Goal: Information Seeking & Learning: Learn about a topic

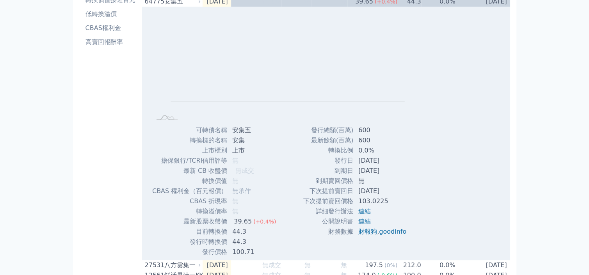
scroll to position [114, 0]
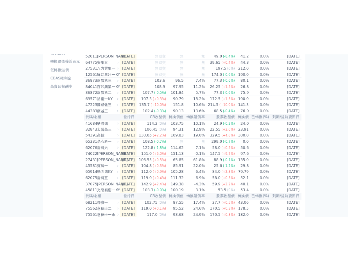
scroll to position [94, 0]
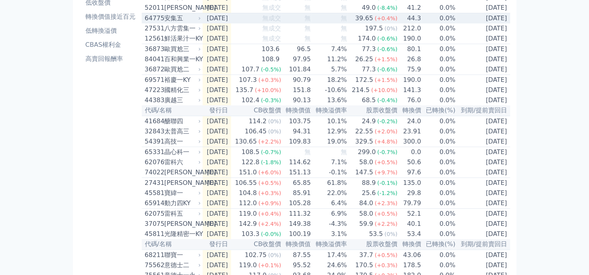
click at [311, 24] on td "無" at bounding box center [297, 18] width 30 height 11
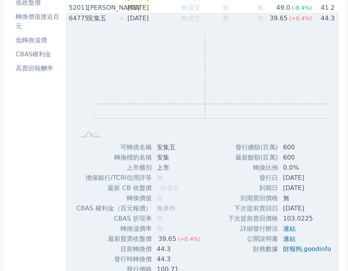
click at [204, 107] on rect "Chart" at bounding box center [212, 77] width 234 height 83
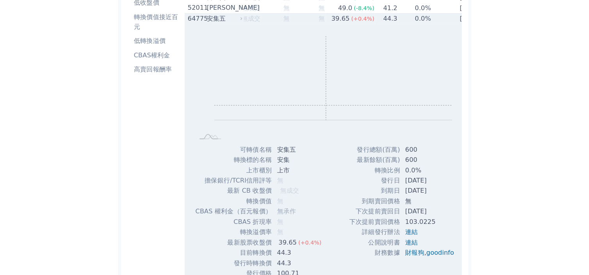
scroll to position [0, 62]
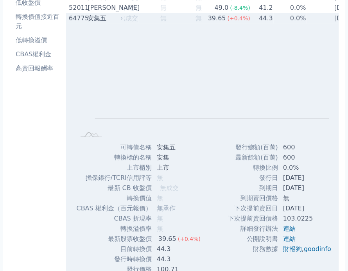
drag, startPoint x: 230, startPoint y: 214, endPoint x: 315, endPoint y: 211, distance: 85.6
click at [315, 211] on tr "下次提前賣回日 [DATE]" at bounding box center [282, 208] width 110 height 10
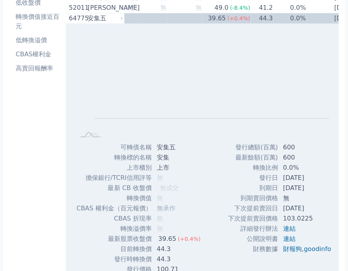
copy tr "下次提前賣回日 [DATE]"
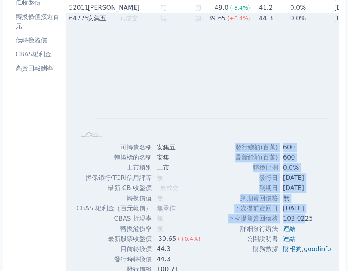
drag, startPoint x: 223, startPoint y: 222, endPoint x: 300, endPoint y: 223, distance: 76.6
click at [300, 223] on div "發行總額(百萬) 600 最新餘額(百萬) 600 轉換比例 0.0% 發行日 [DATE] 到期日 [DATE] 無 103.0225" at bounding box center [282, 208] width 129 height 132
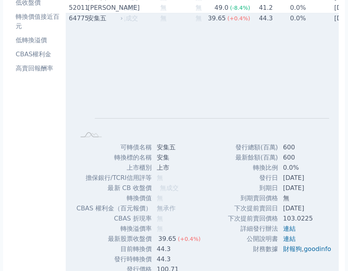
click at [212, 237] on div "Zoom Out L L Chart created using amCharts library 可轉債名稱 安集五 轉換標的名稱 安集 上市櫃別 上市 擔…" at bounding box center [207, 148] width 282 height 251
drag, startPoint x: 225, startPoint y: 220, endPoint x: 307, endPoint y: 225, distance: 82.2
click at [307, 223] on tr "下次提前賣回價格 103.0225" at bounding box center [282, 218] width 110 height 10
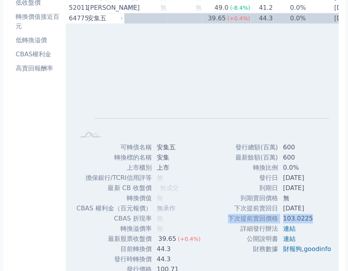
copy tr "下次提前賣回價格 103.0225"
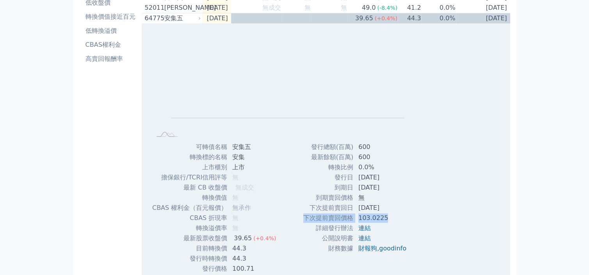
scroll to position [0, 0]
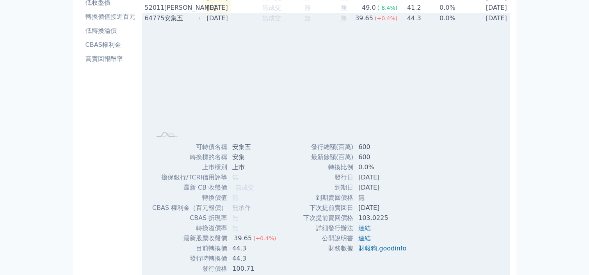
click at [210, 21] on td "[DATE]" at bounding box center [217, 18] width 29 height 11
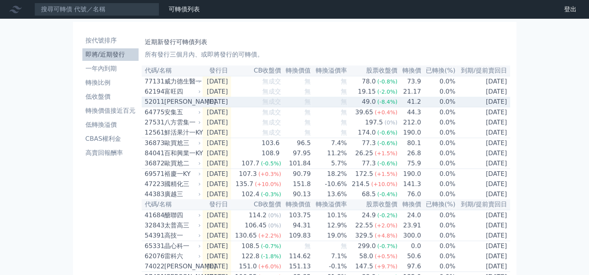
click at [190, 101] on div "[PERSON_NAME]" at bounding box center [181, 101] width 35 height 9
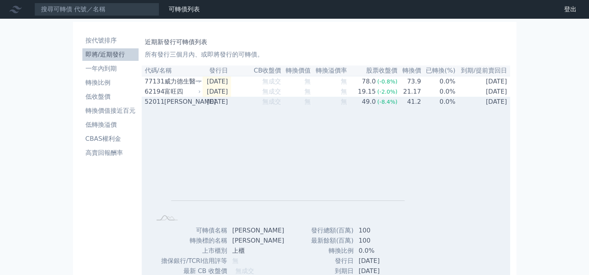
click at [231, 107] on td "[DATE]" at bounding box center [217, 102] width 29 height 10
